Goal: Task Accomplishment & Management: Use online tool/utility

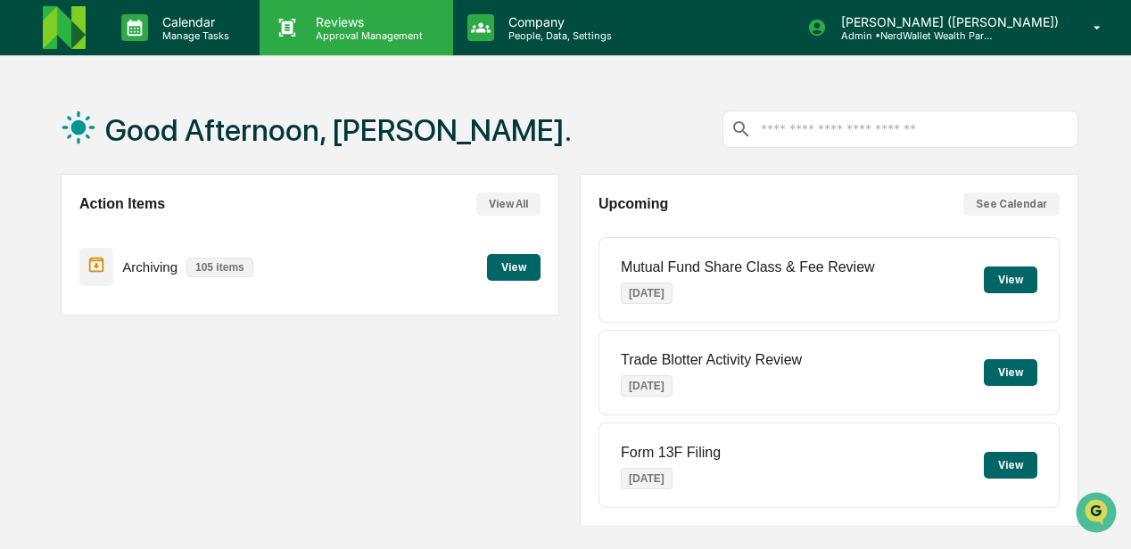
click at [363, 27] on p "Reviews" at bounding box center [366, 21] width 130 height 15
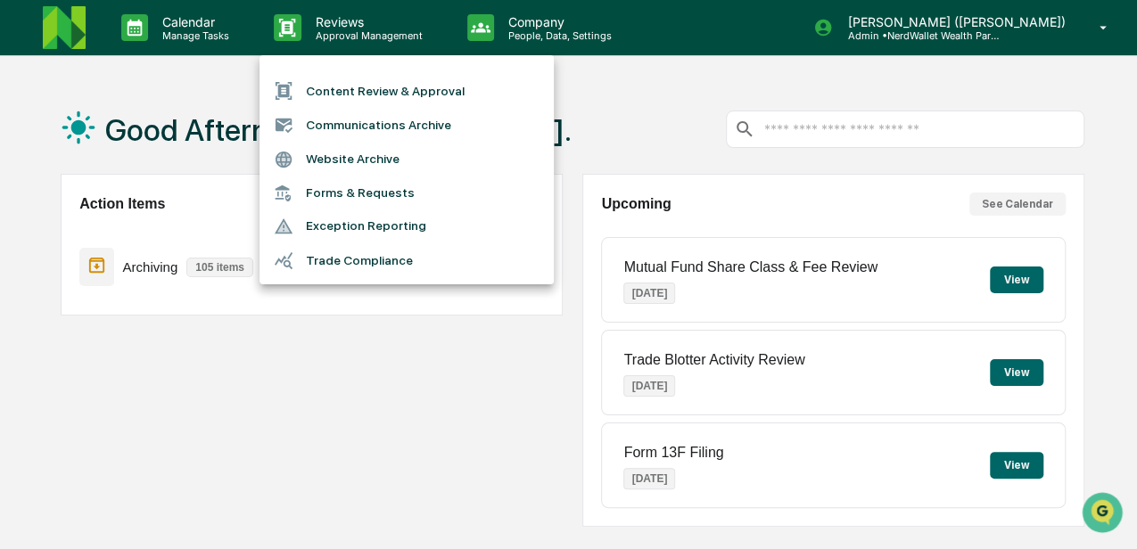
click at [392, 90] on li "Content Review & Approval" at bounding box center [407, 91] width 294 height 34
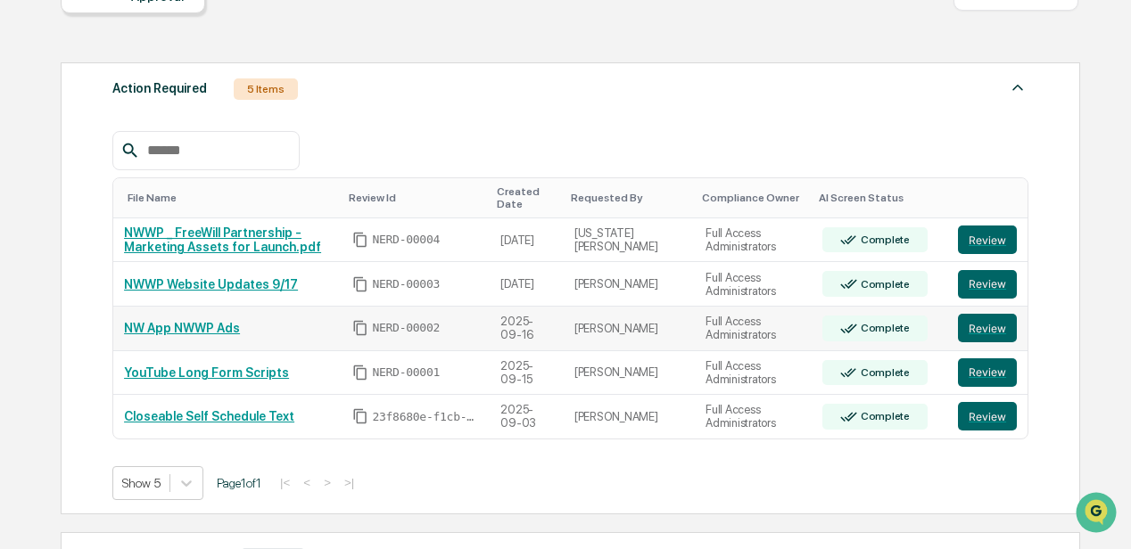
scroll to position [357, 0]
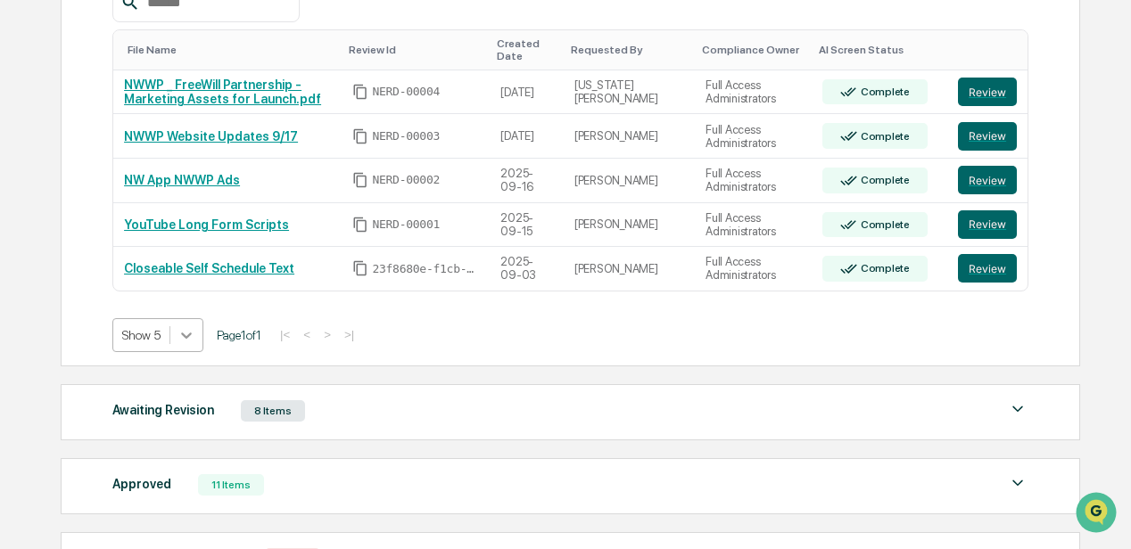
click at [189, 326] on icon at bounding box center [186, 335] width 18 height 18
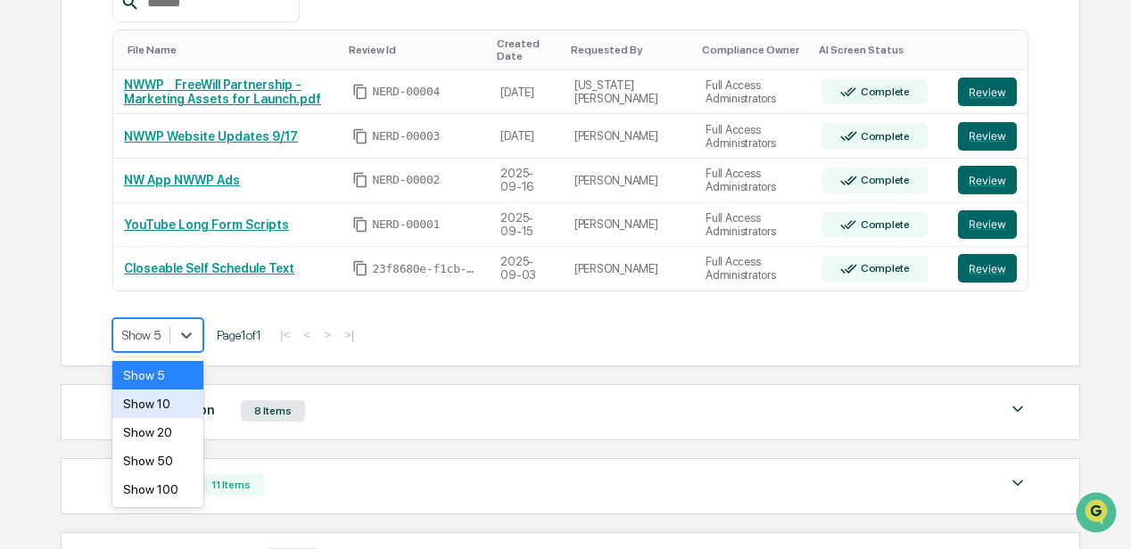
click at [166, 404] on div "Show 10" at bounding box center [157, 404] width 91 height 29
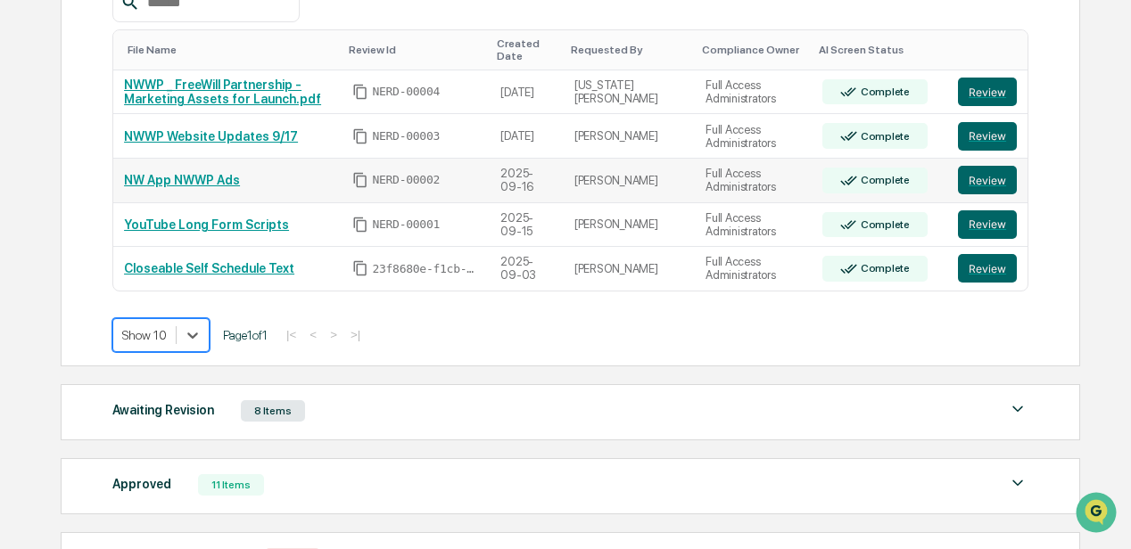
scroll to position [297, 0]
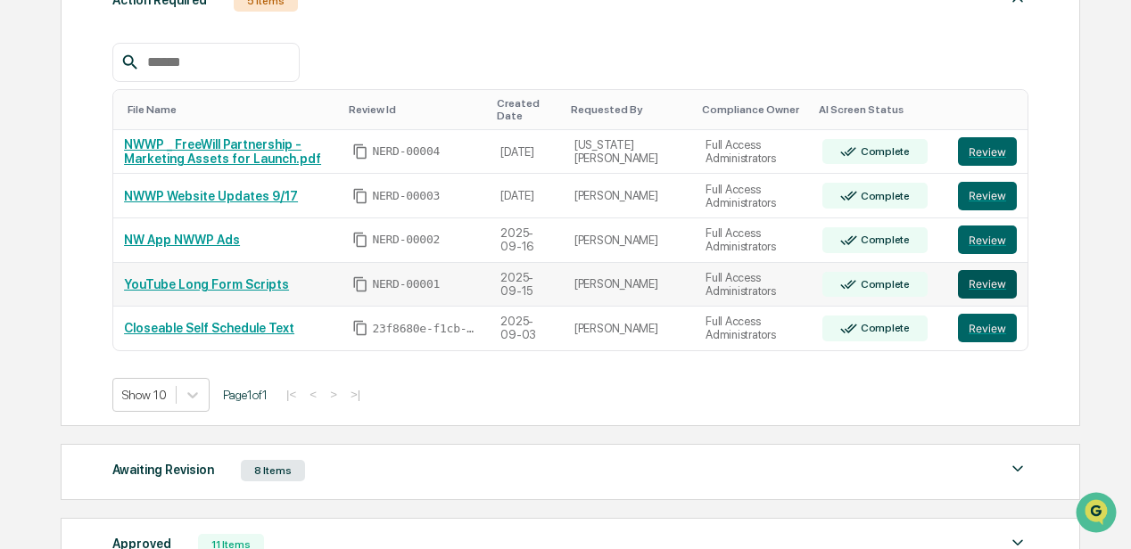
click at [972, 280] on button "Review" at bounding box center [987, 284] width 59 height 29
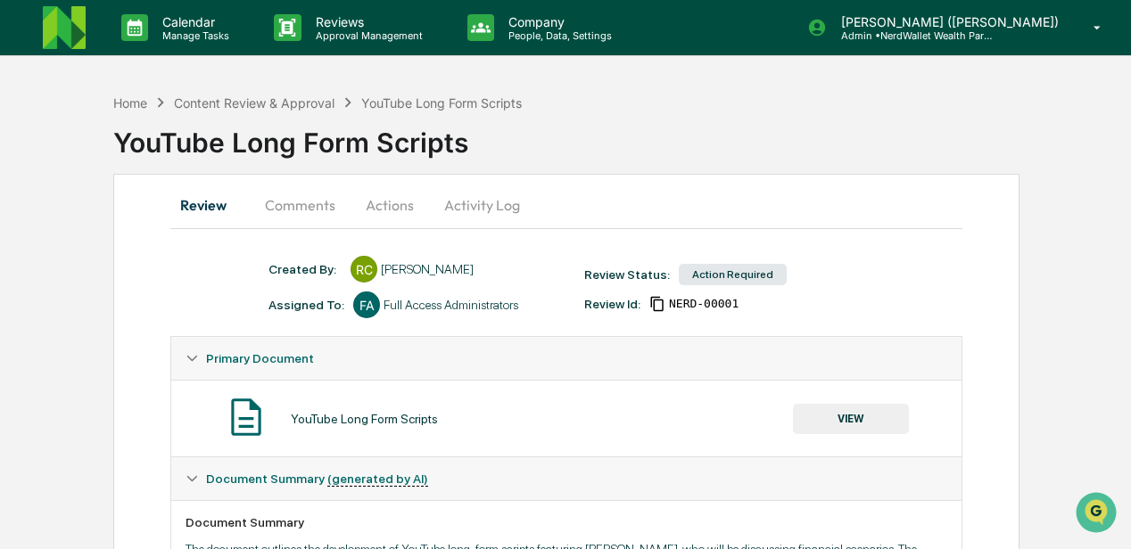
click at [303, 202] on button "Comments" at bounding box center [300, 205] width 99 height 43
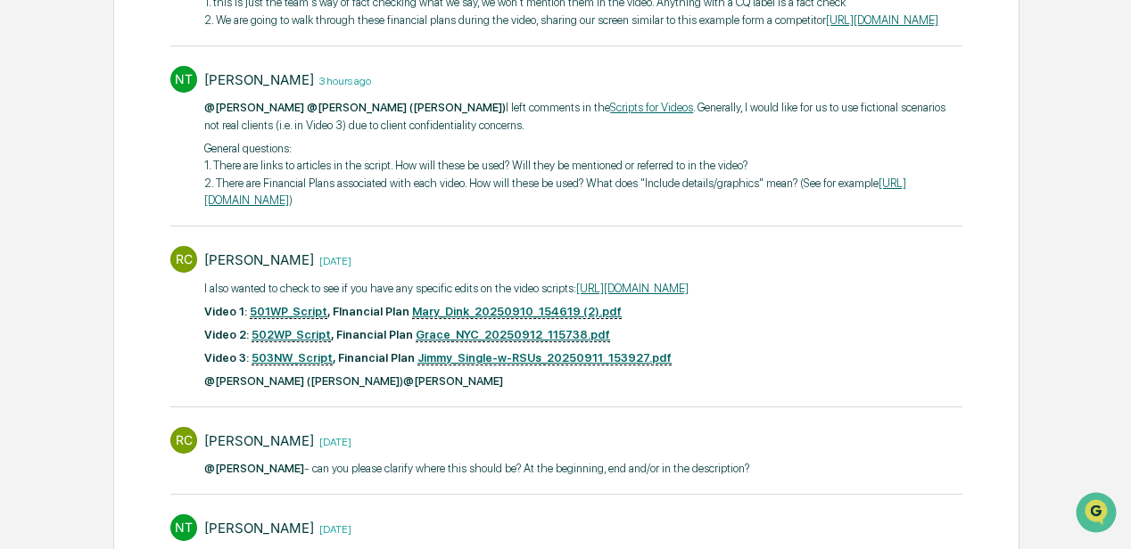
scroll to position [623, 0]
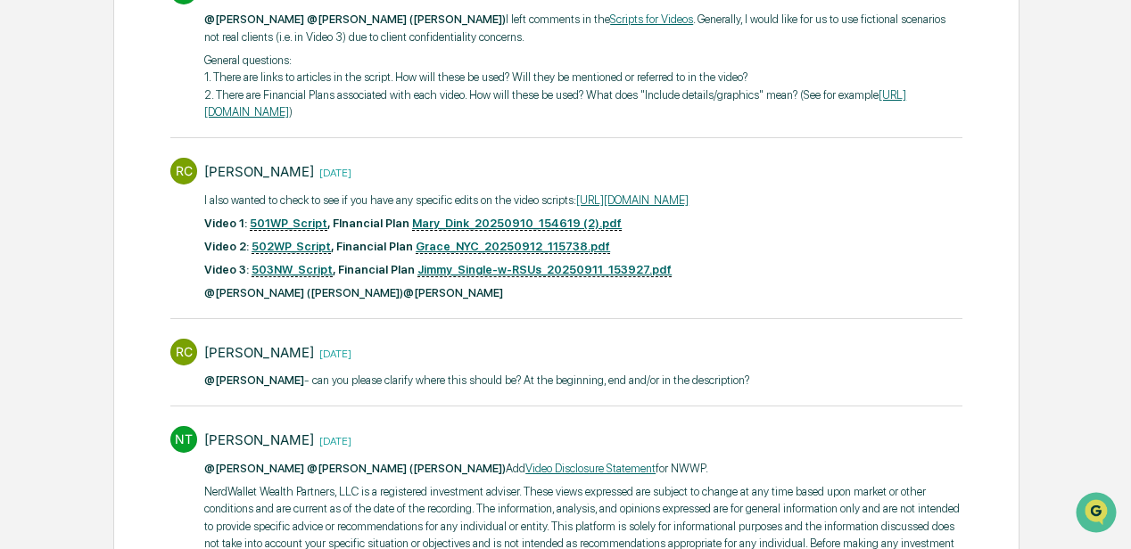
click at [576, 207] on link "https://docs.google.com/document/d/1Kh3M3Y5a_kH5h9tpjU_EJL3ki0beWlkFAAOUiCHa3LE…" at bounding box center [632, 200] width 112 height 13
